Goal: Task Accomplishment & Management: Manage account settings

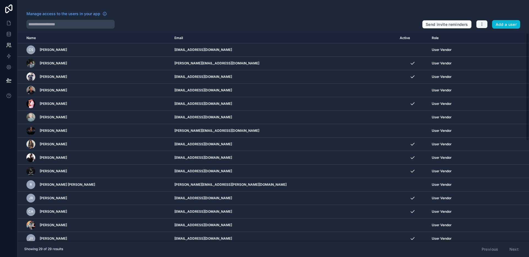
click at [480, 23] on icon "button" at bounding box center [482, 24] width 4 height 4
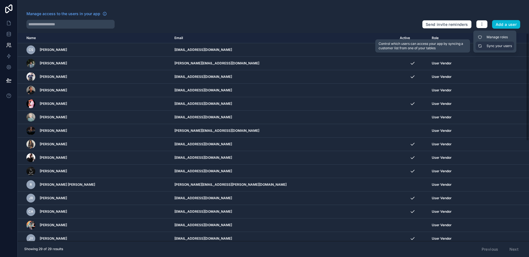
click at [496, 46] on link "Sync your users" at bounding box center [495, 46] width 39 height 9
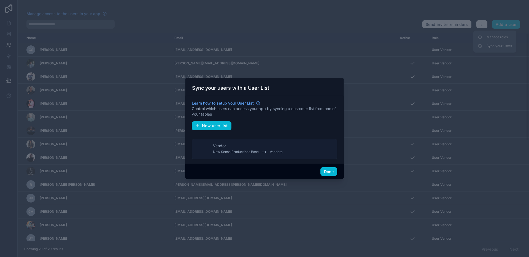
click at [239, 150] on span "New Sense Productions Base" at bounding box center [236, 152] width 46 height 4
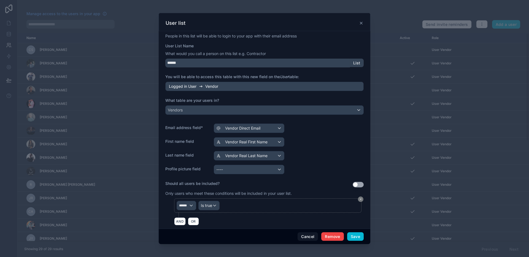
scroll to position [42, 0]
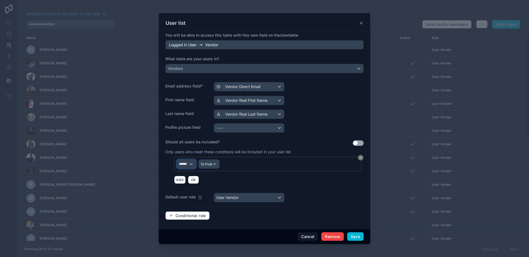
click at [185, 164] on span "******" at bounding box center [184, 164] width 10 height 4
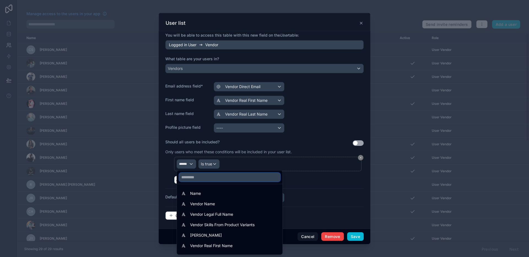
click at [218, 180] on input "text" at bounding box center [229, 177] width 101 height 9
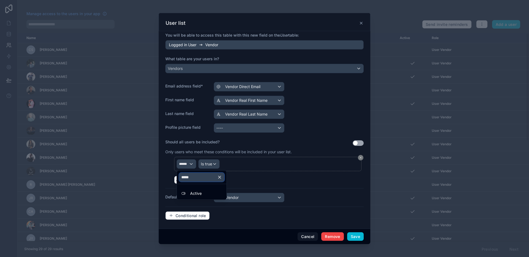
type input "*****"
click at [185, 164] on div at bounding box center [265, 129] width 212 height 232
click at [186, 164] on span "******" at bounding box center [184, 164] width 10 height 4
click at [221, 177] on icon "button" at bounding box center [219, 177] width 2 height 2
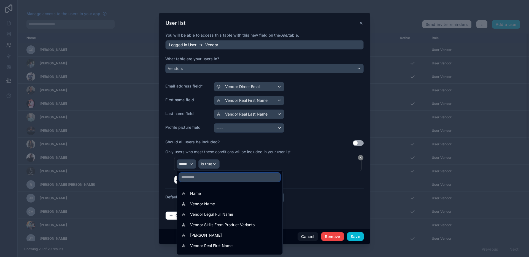
click at [206, 179] on input "text" at bounding box center [229, 177] width 101 height 9
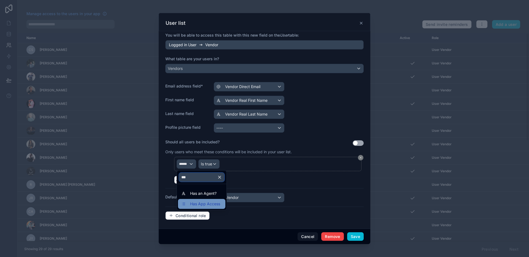
type input "***"
click at [219, 202] on span "Has App Access" at bounding box center [205, 204] width 30 height 7
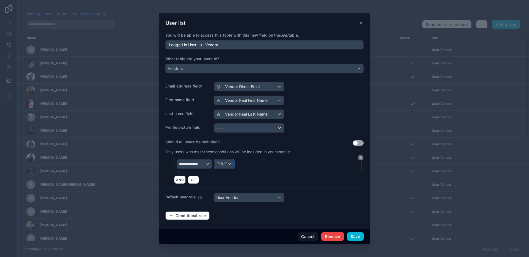
click at [222, 163] on span "TRUE" at bounding box center [222, 164] width 10 height 6
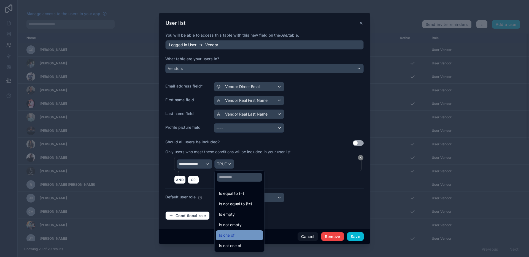
click at [245, 233] on div "Is one of" at bounding box center [239, 235] width 41 height 7
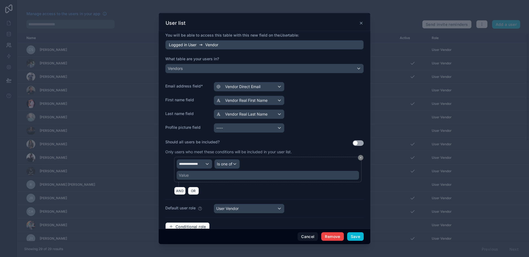
click at [236, 178] on div "Value" at bounding box center [268, 175] width 182 height 9
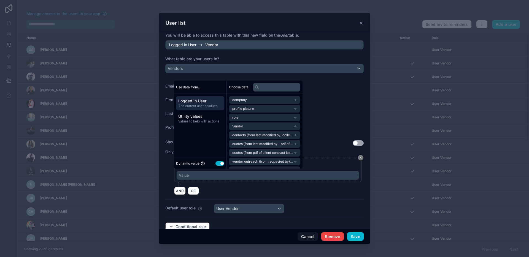
click at [220, 163] on button "Use setting" at bounding box center [219, 163] width 9 height 4
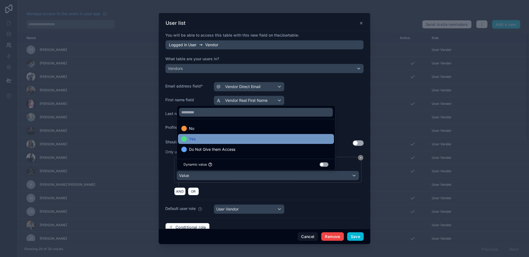
click at [202, 135] on div "Yes" at bounding box center [256, 139] width 156 height 10
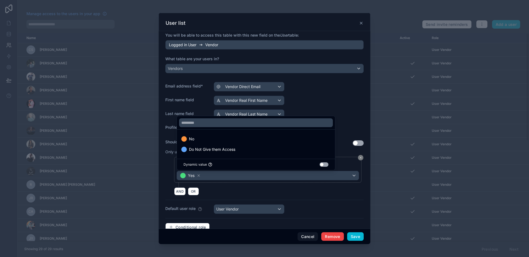
click at [325, 191] on div "AND OR" at bounding box center [269, 191] width 190 height 8
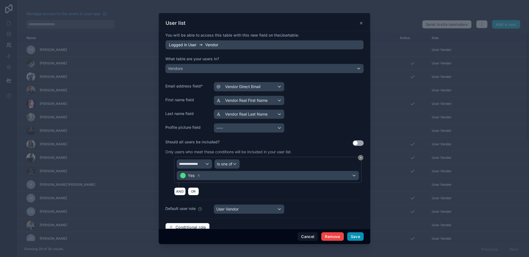
click at [357, 236] on button "Save" at bounding box center [355, 237] width 17 height 9
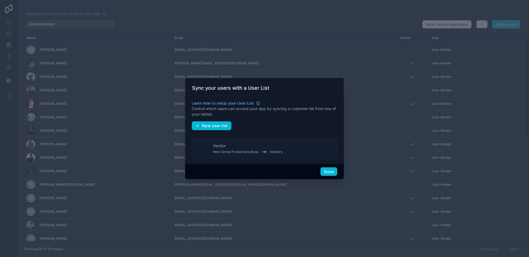
click at [296, 147] on button "Vendor New Sense Productions Base Vendors" at bounding box center [264, 149] width 145 height 20
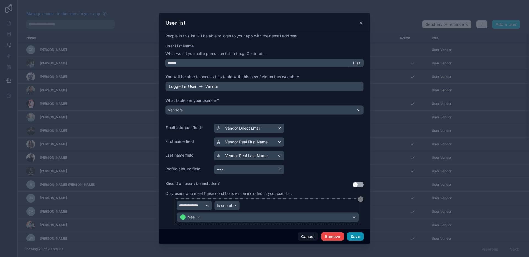
click at [360, 238] on button "Save" at bounding box center [355, 237] width 17 height 9
click at [363, 21] on icon at bounding box center [361, 23] width 4 height 4
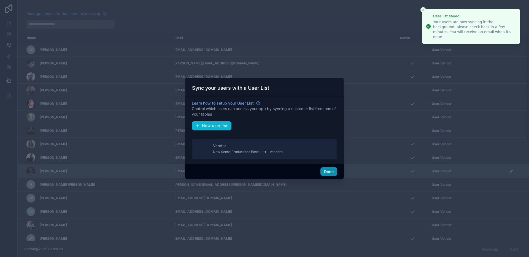
click at [326, 173] on button "Done" at bounding box center [328, 172] width 17 height 9
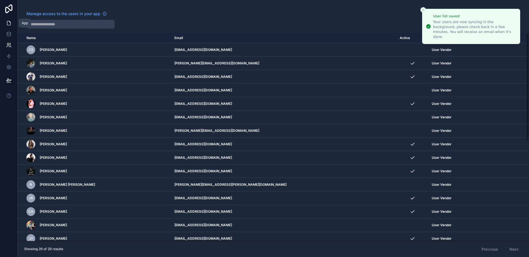
click at [7, 23] on icon at bounding box center [9, 23] width 6 height 6
